Goal: Task Accomplishment & Management: Use online tool/utility

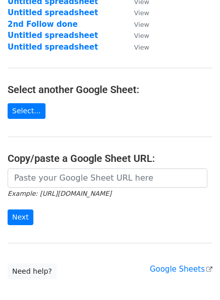
scroll to position [113, 0]
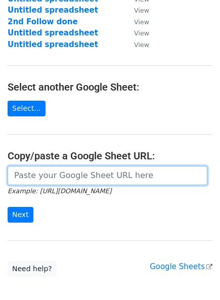
click at [110, 170] on input "url" at bounding box center [108, 175] width 200 height 19
paste input "https://docs.google.com/spreadsheets/d/1LfM_SiJSSHKASciUQbtF2ajmCr-rp2zIdIJhYp9…"
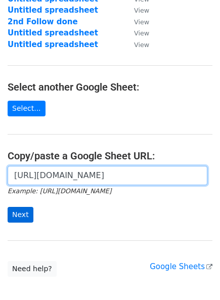
type input "https://docs.google.com/spreadsheets/d/1LfM_SiJSSHKASciUQbtF2ajmCr-rp2zIdIJhYp9…"
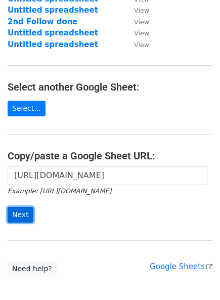
scroll to position [0, 0]
click at [25, 210] on input "Next" at bounding box center [21, 215] width 26 height 16
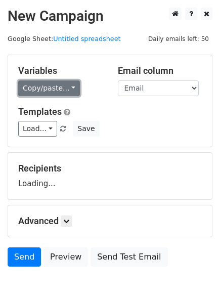
click at [46, 86] on link "Copy/paste..." at bounding box center [49, 88] width 62 height 16
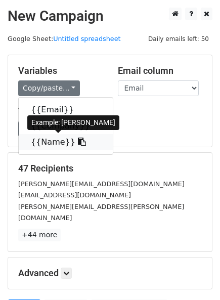
click at [75, 137] on span at bounding box center [80, 142] width 11 height 10
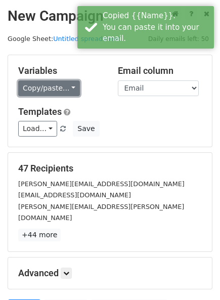
click at [63, 87] on link "Copy/paste..." at bounding box center [49, 88] width 62 height 16
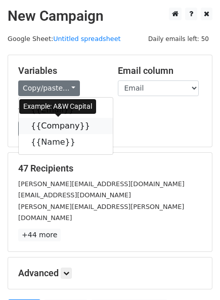
click at [52, 127] on link "{{Company}}" at bounding box center [66, 126] width 94 height 16
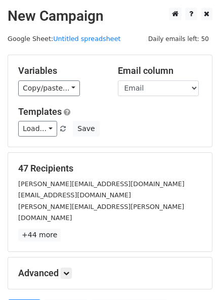
scroll to position [91, 0]
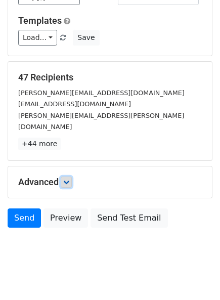
click at [69, 179] on icon at bounding box center [66, 182] width 6 height 6
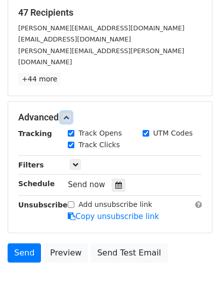
scroll to position [156, 0]
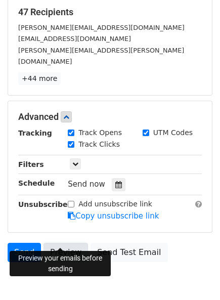
click at [66, 243] on link "Preview" at bounding box center [66, 252] width 45 height 19
click at [63, 243] on link "Preview" at bounding box center [66, 252] width 45 height 19
